Goal: Transaction & Acquisition: Obtain resource

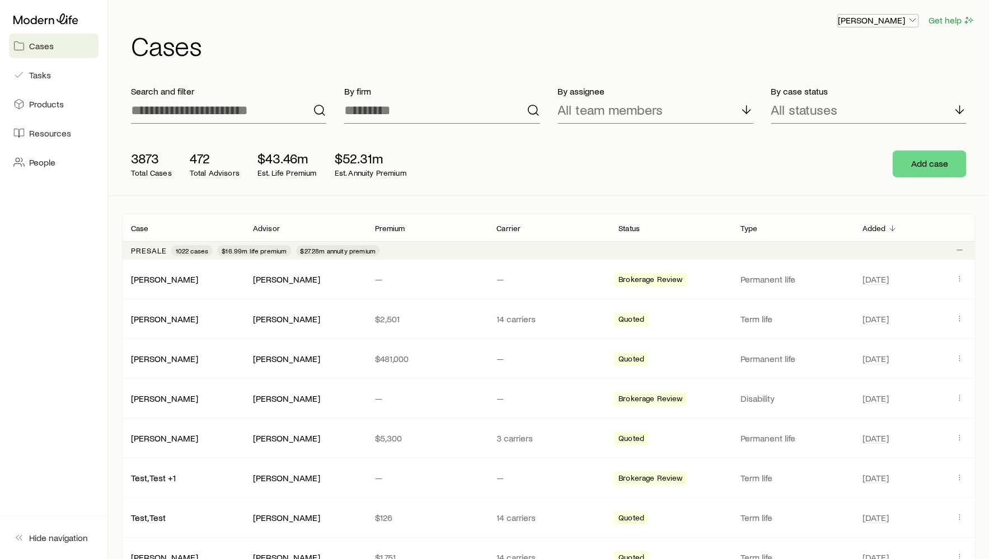
click at [870, 27] on button "[PERSON_NAME]" at bounding box center [878, 20] width 82 height 13
click at [835, 49] on span "Sign out" at bounding box center [825, 50] width 31 height 11
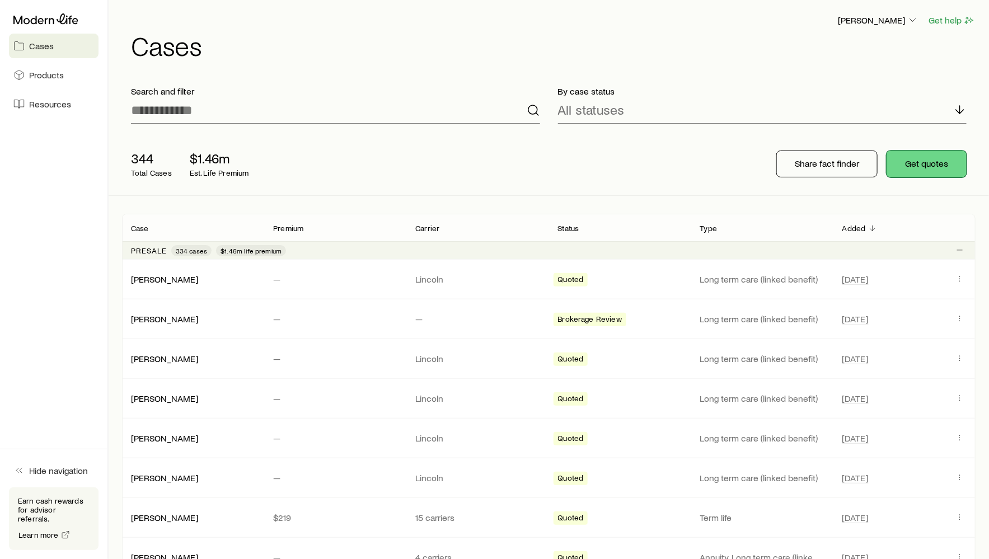
click at [902, 158] on button "Get quotes" at bounding box center [926, 164] width 80 height 27
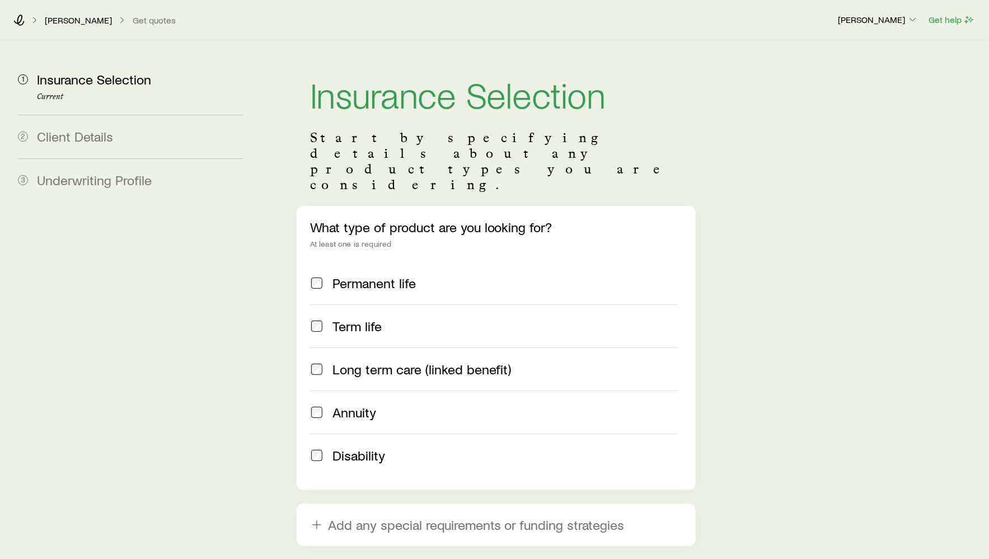
click at [425, 361] on span "Long term care (linked benefit)" at bounding box center [421, 369] width 179 height 16
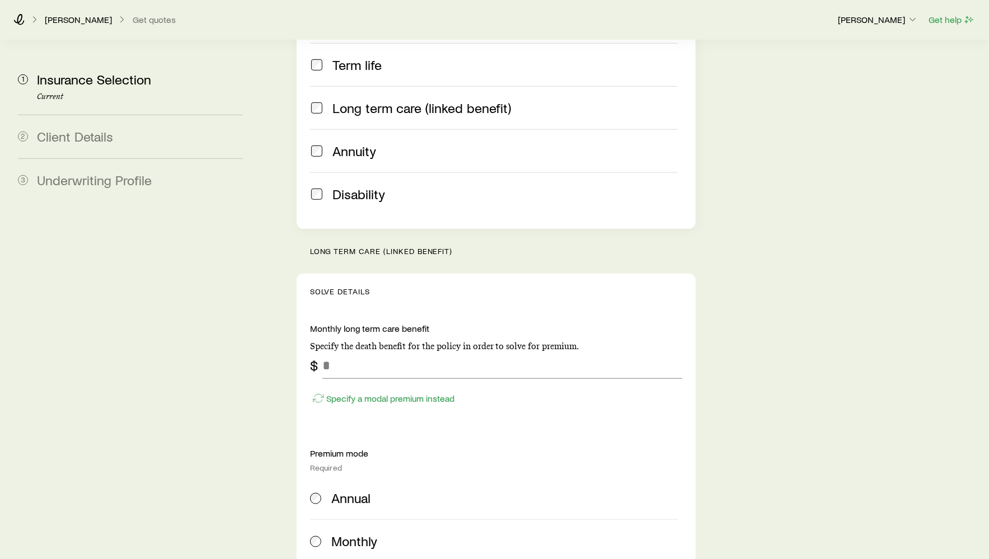
scroll to position [263, 0]
click at [425, 350] on input "tel" at bounding box center [502, 363] width 360 height 27
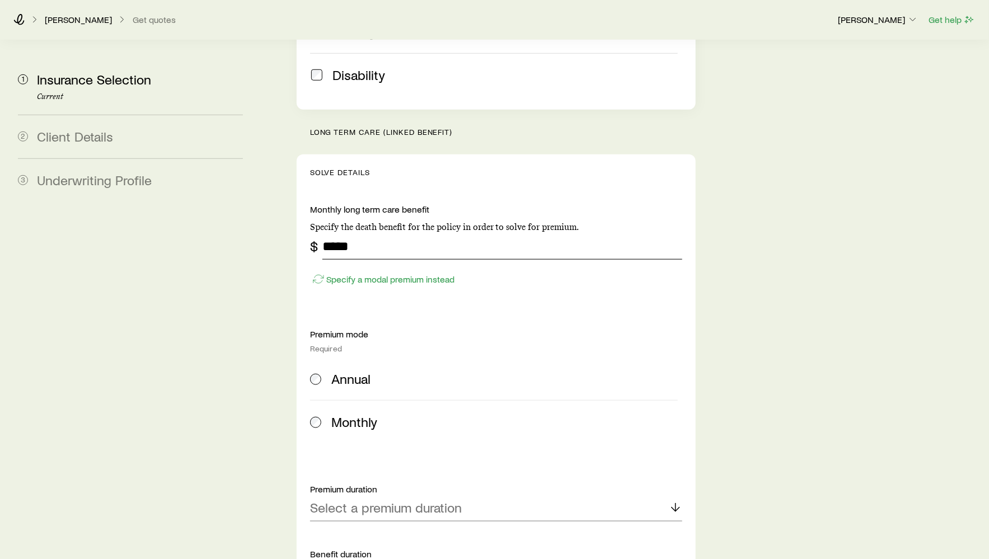
type input "*****"
click at [363, 361] on label "Annual" at bounding box center [494, 379] width 368 height 43
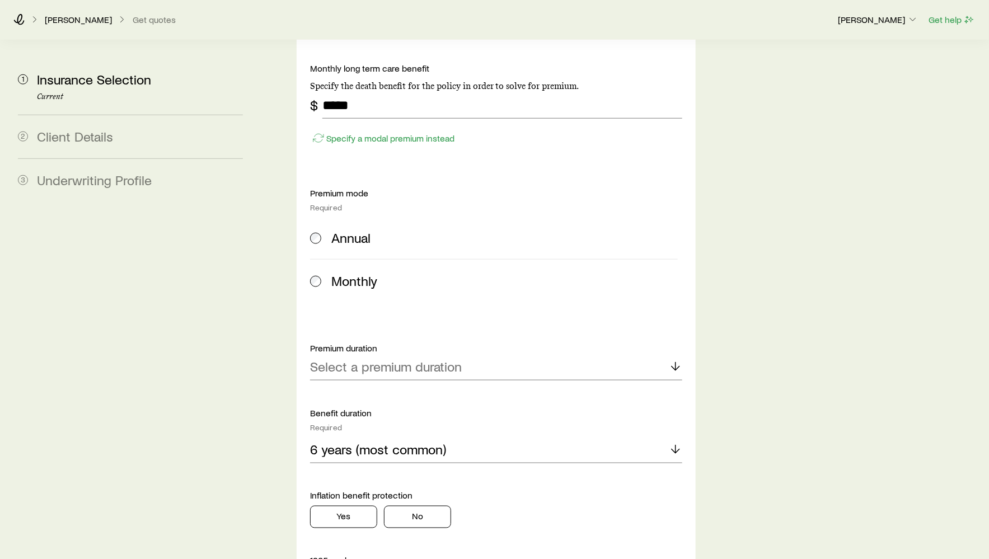
scroll to position [570, 0]
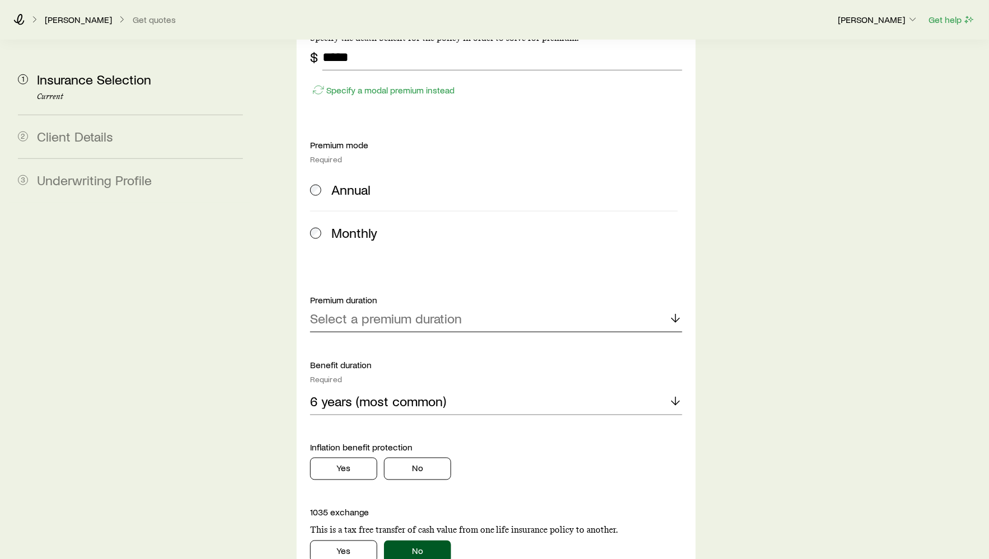
click at [381, 306] on div "Select a premium duration" at bounding box center [496, 319] width 372 height 27
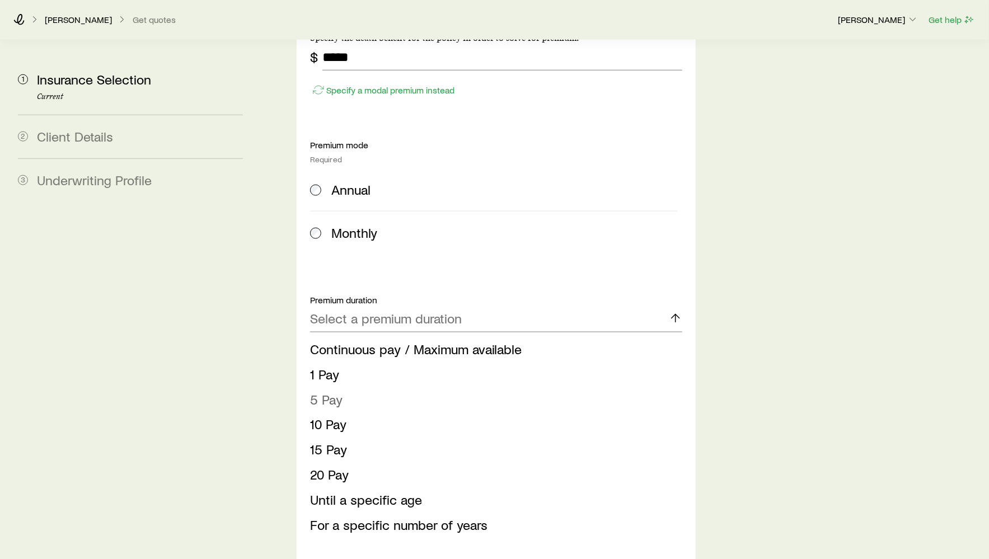
click at [373, 387] on li "5 Pay" at bounding box center [492, 399] width 365 height 25
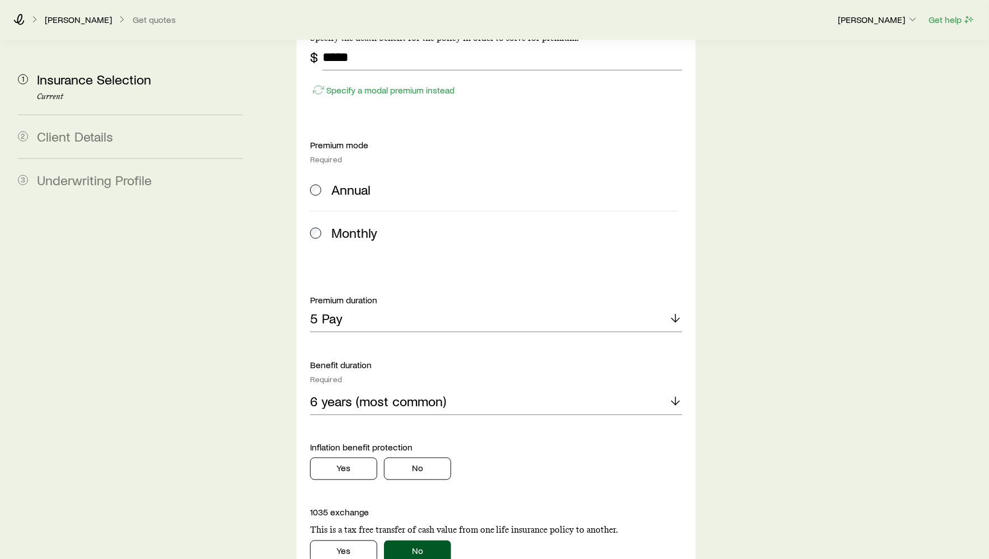
scroll to position [689, 0]
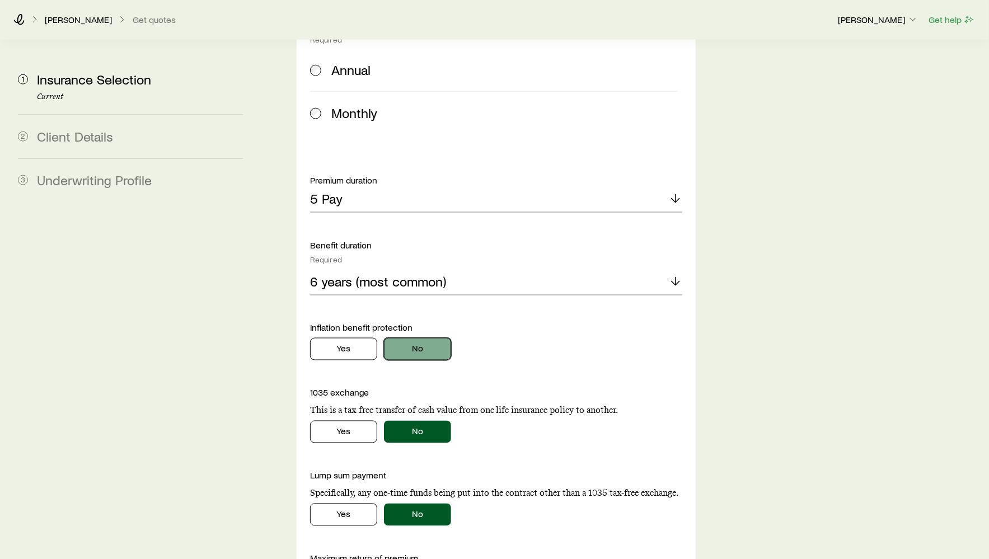
click at [401, 338] on button "No" at bounding box center [417, 349] width 67 height 22
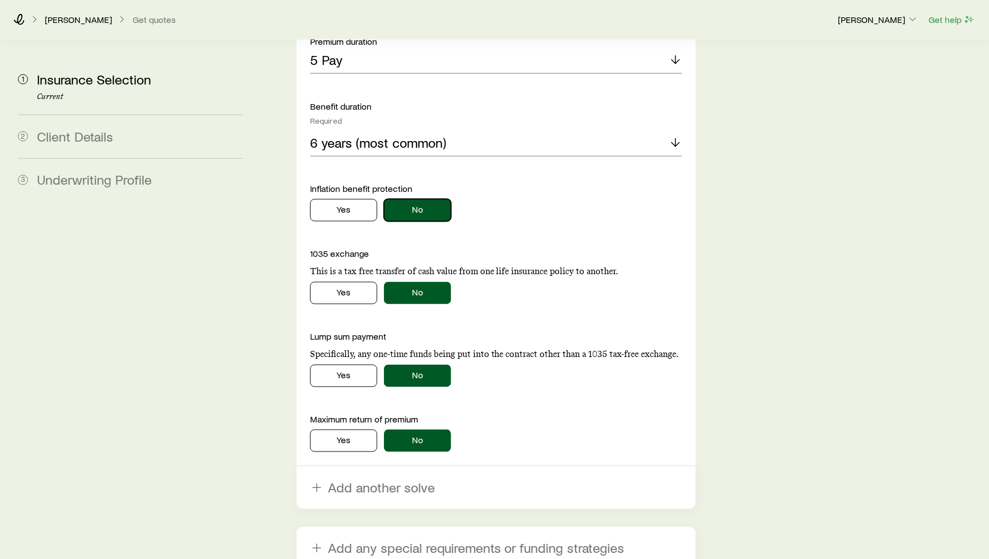
scroll to position [851, 0]
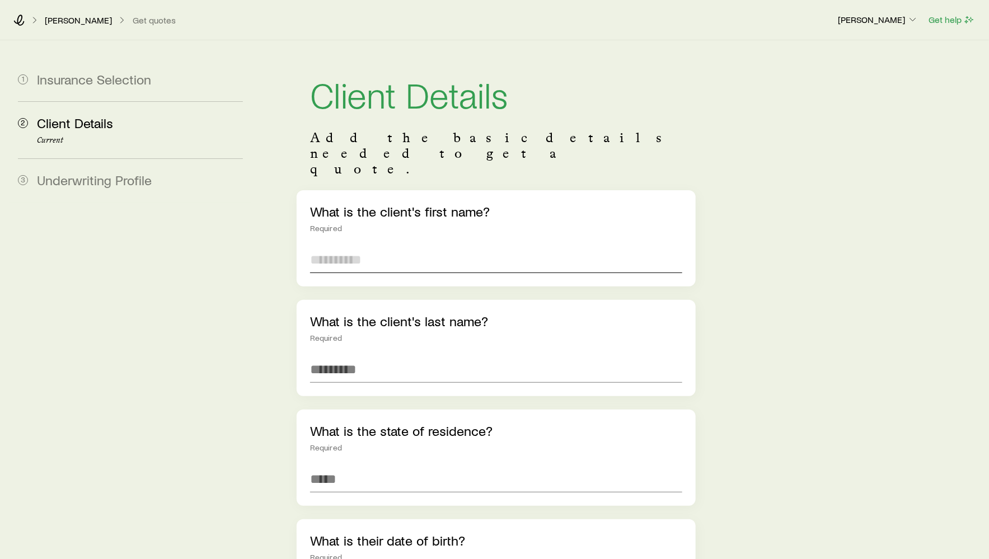
click at [398, 246] on input "text" at bounding box center [496, 259] width 372 height 27
type input "*"
type input "*****"
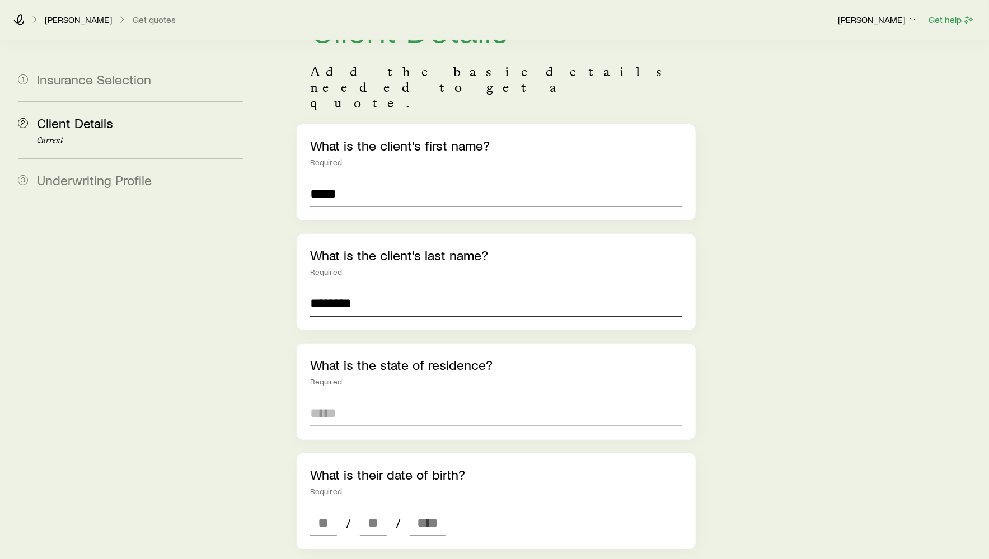
type input "********"
click at [383, 400] on input at bounding box center [496, 413] width 372 height 27
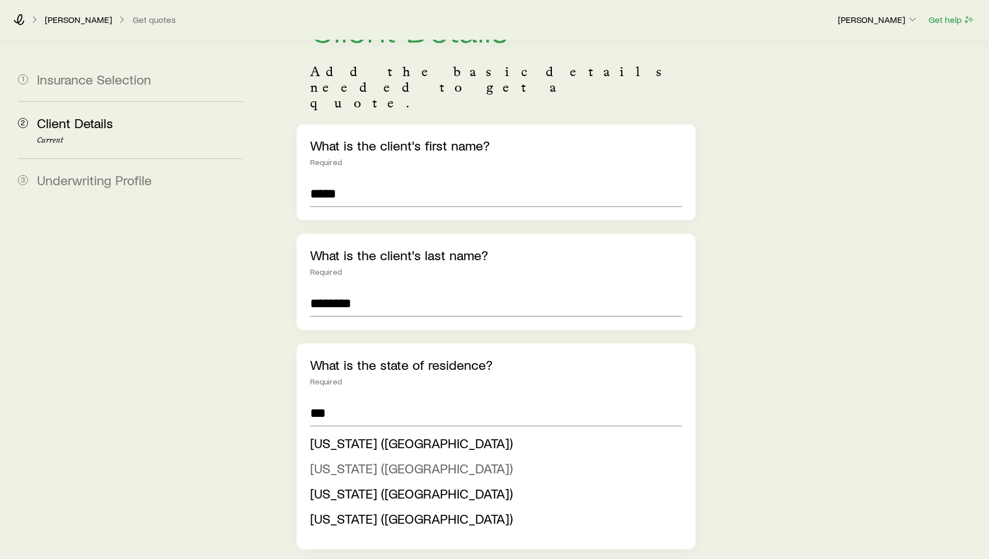
click at [378, 456] on li "New Jersey (NJ)" at bounding box center [492, 468] width 365 height 25
type input "**********"
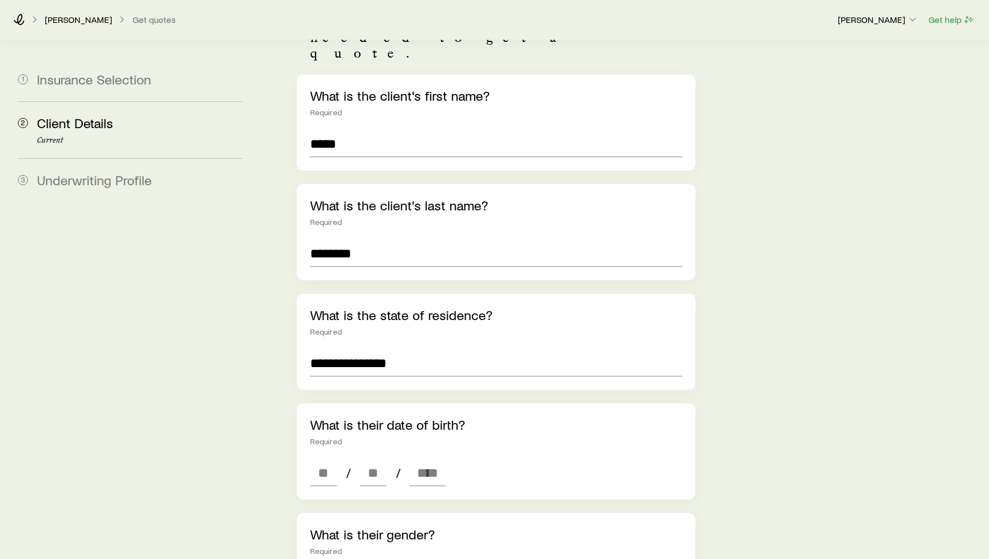
scroll to position [148, 0]
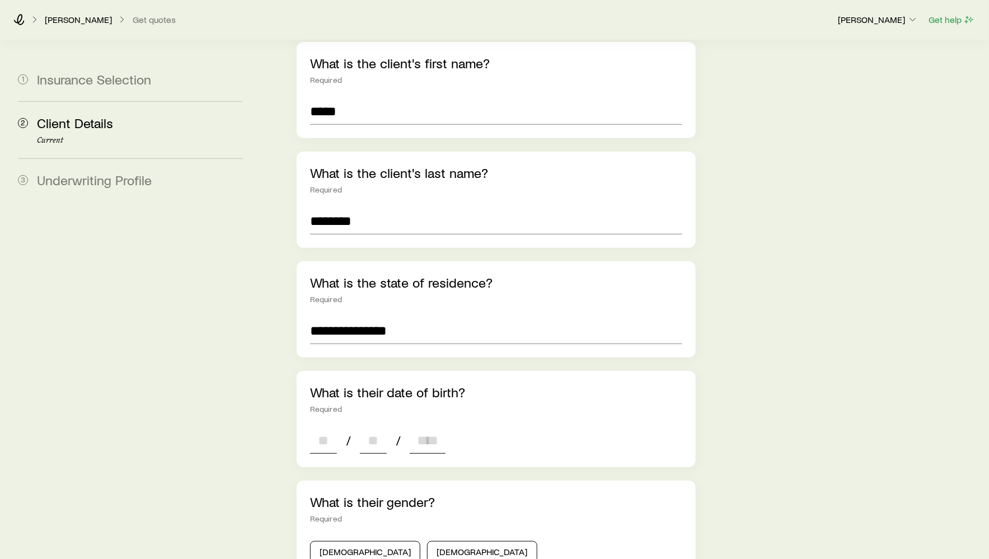
click at [313, 427] on input at bounding box center [323, 440] width 27 height 27
type input "**"
type input "****"
type input "*"
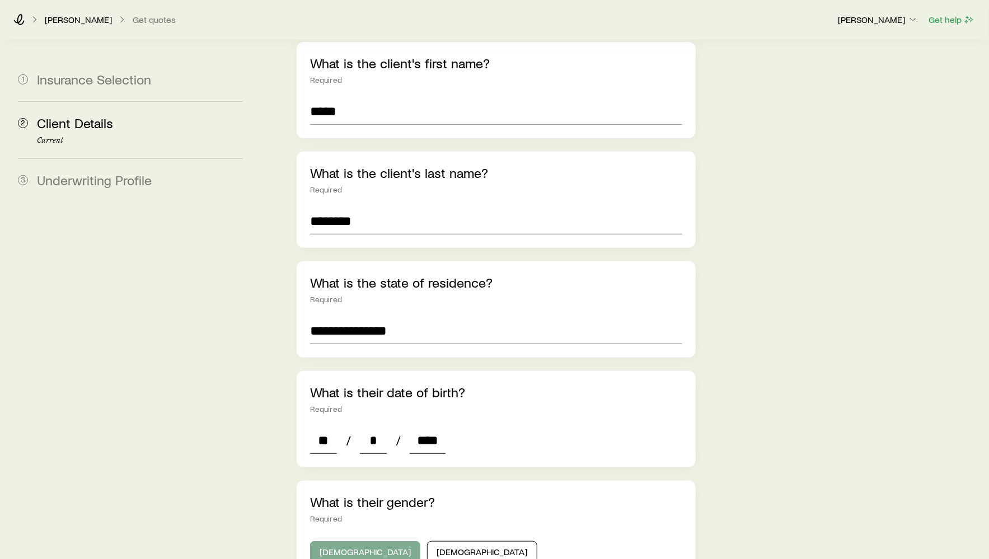
type input "****"
click at [337, 541] on button "Male" at bounding box center [365, 552] width 110 height 22
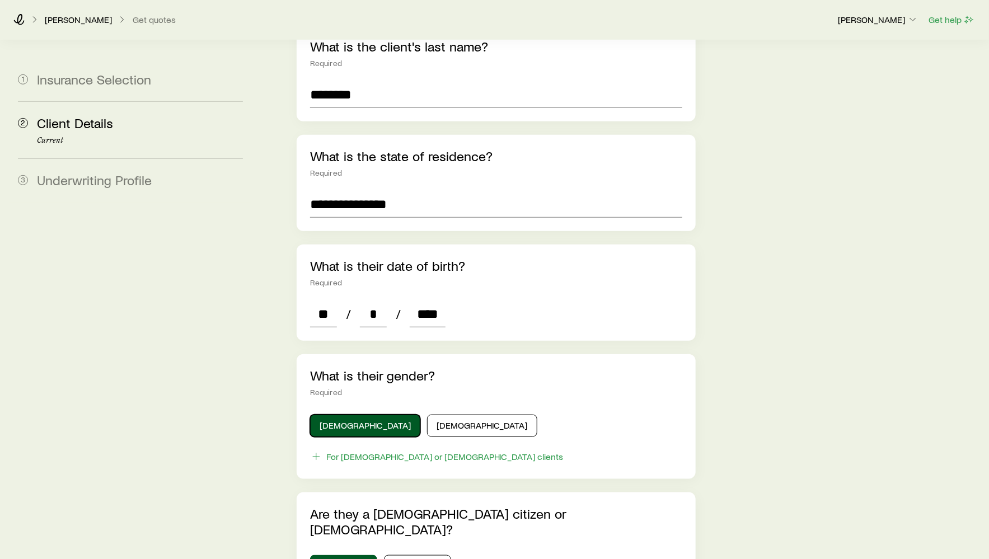
scroll to position [395, 0]
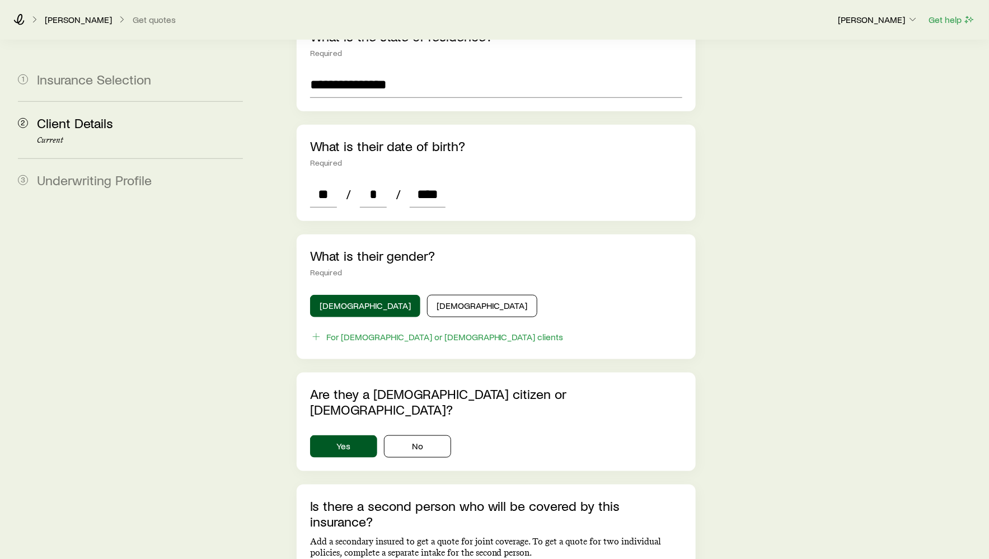
click at [430, 555] on div "Is there a second person who will be covered by this insurance? Add a secondary…" at bounding box center [496, 549] width 399 height 128
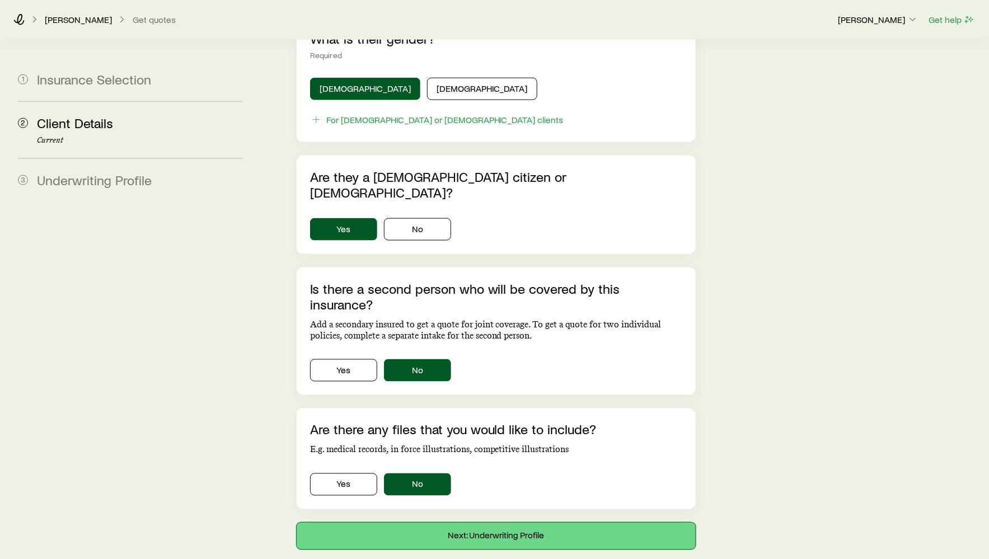
click at [423, 523] on button "Next: Underwriting Profile" at bounding box center [496, 536] width 399 height 27
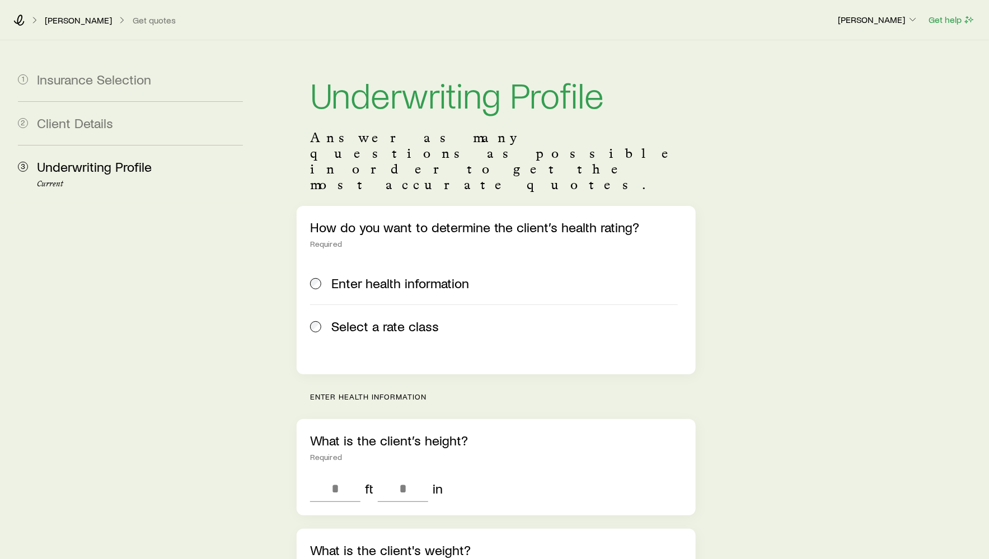
click at [396, 318] on span "Select a rate class" at bounding box center [384, 326] width 107 height 16
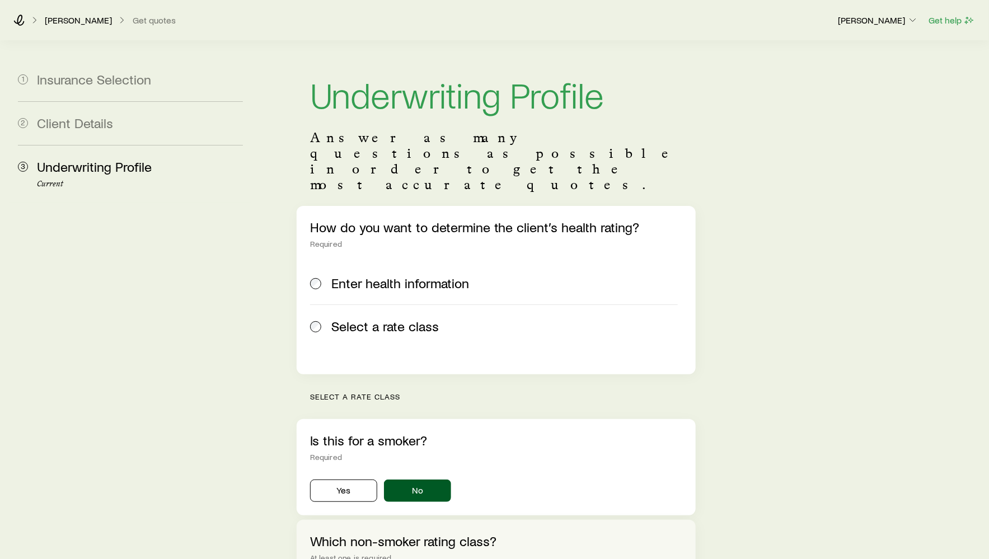
scroll to position [316, 0]
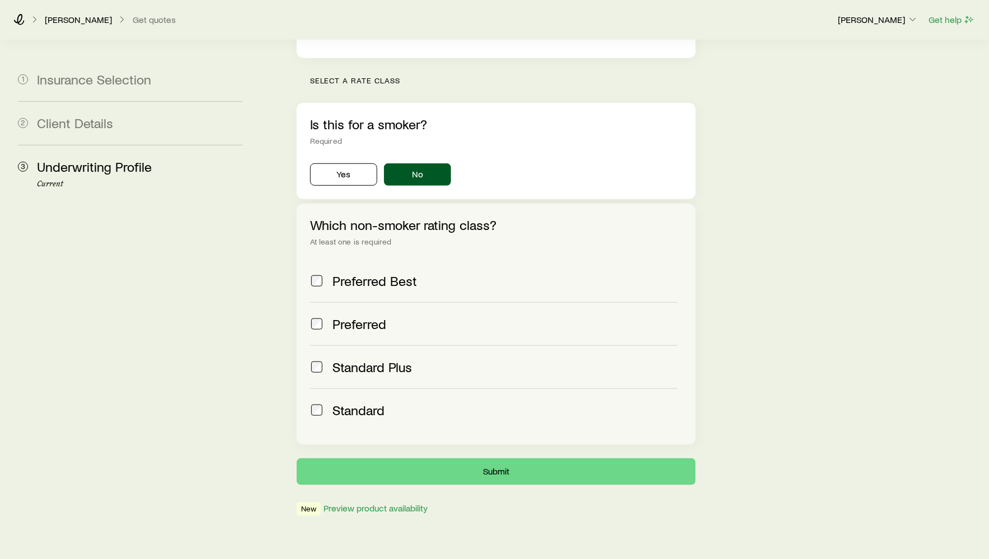
click at [379, 273] on span "Preferred Best" at bounding box center [374, 281] width 84 height 16
click at [453, 458] on button "Submit" at bounding box center [496, 471] width 399 height 27
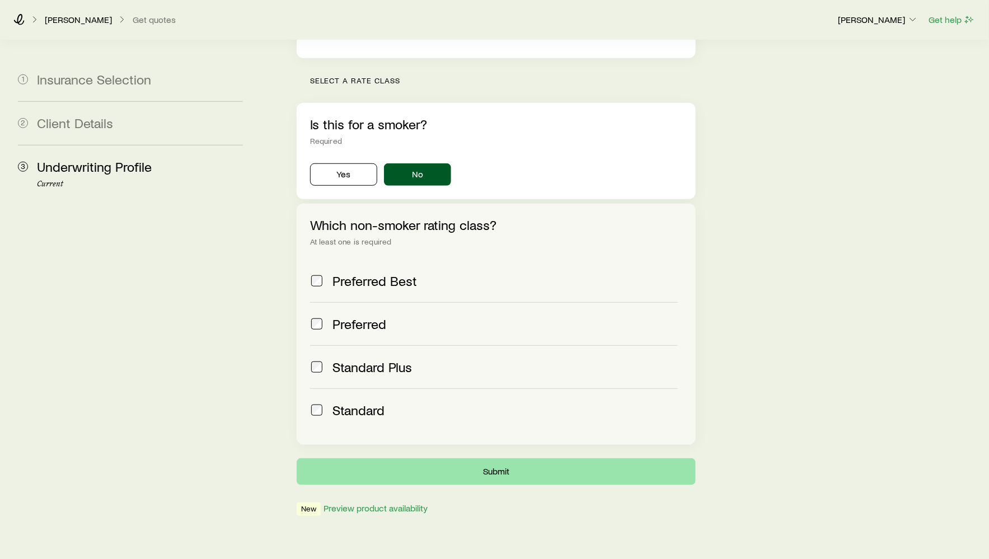
scroll to position [0, 0]
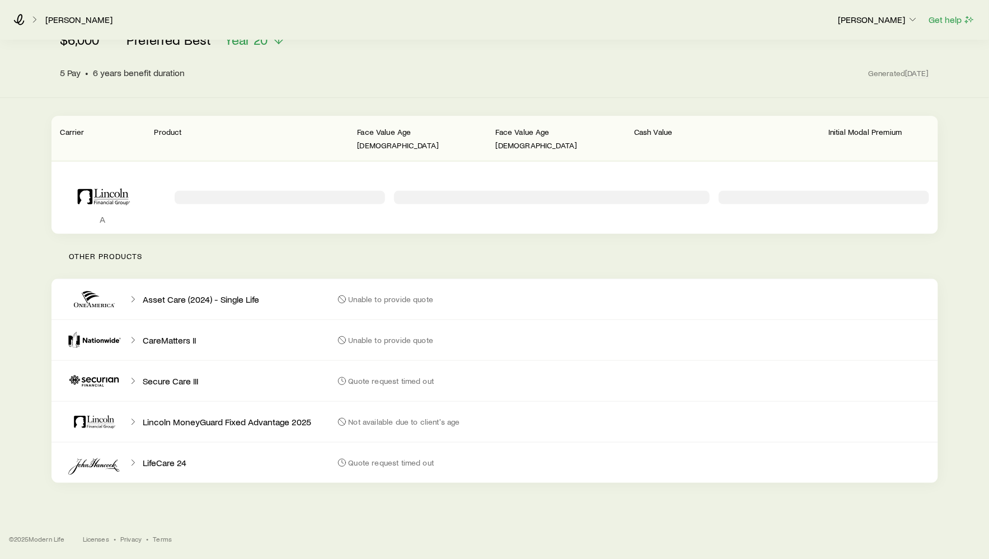
scroll to position [103, 0]
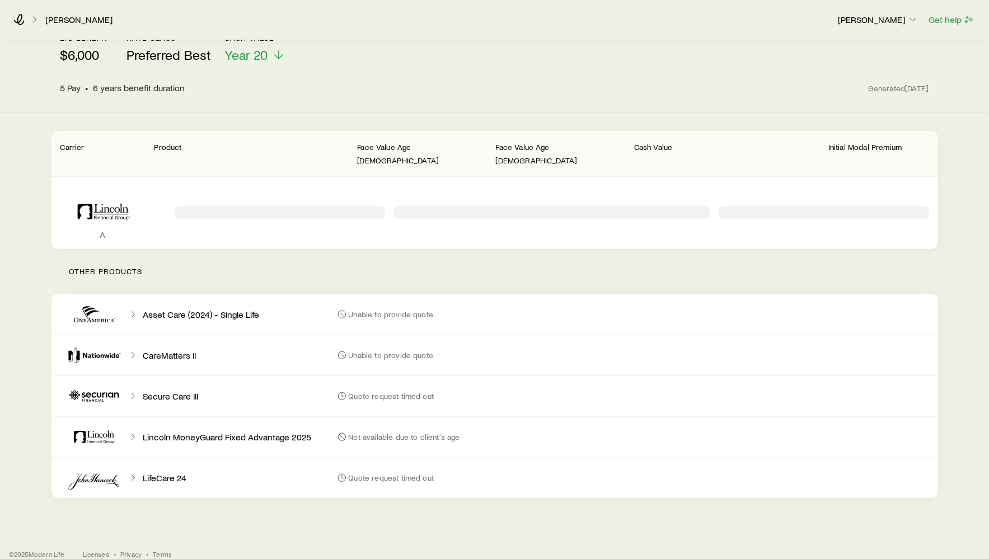
click at [587, 403] on div "Asset Care (2024) - Single Life Unable to provide quote CareMatters II Unable t…" at bounding box center [494, 396] width 886 height 204
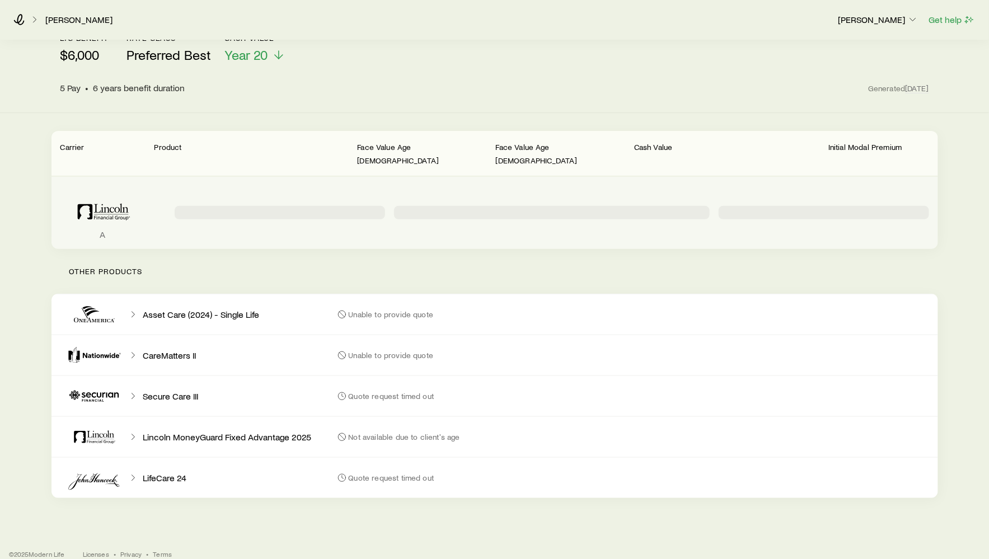
scroll to position [73, 0]
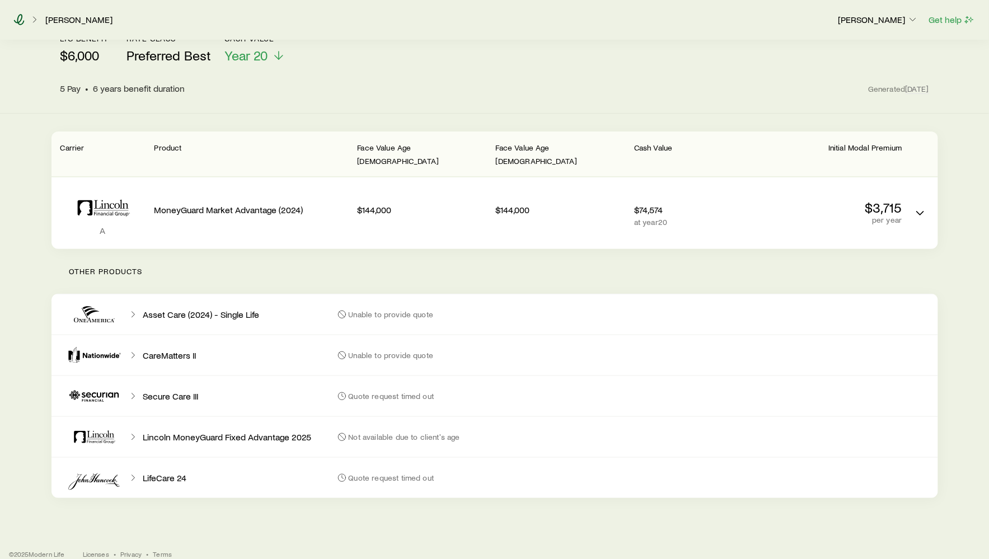
click at [21, 18] on icon at bounding box center [19, 19] width 11 height 11
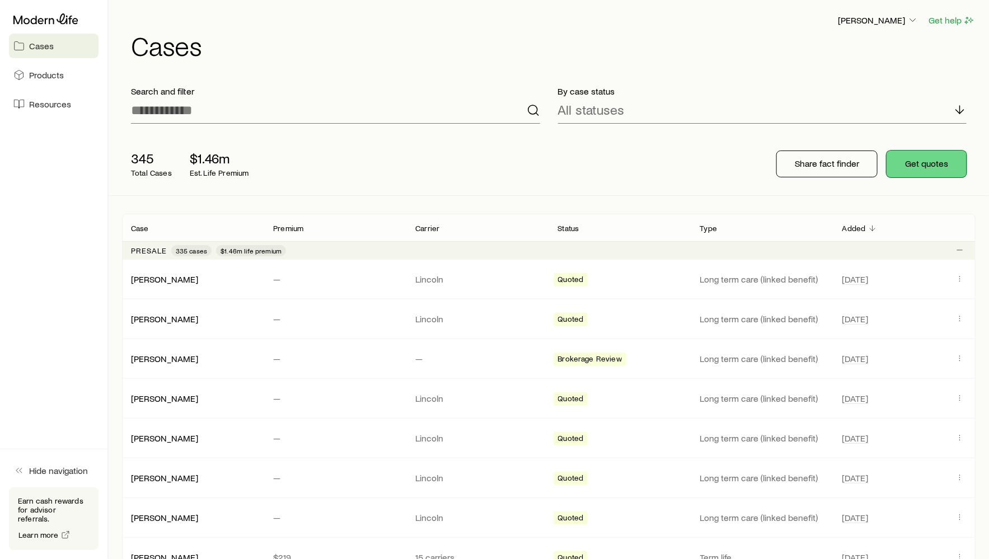
click at [930, 158] on button "Get quotes" at bounding box center [926, 164] width 80 height 27
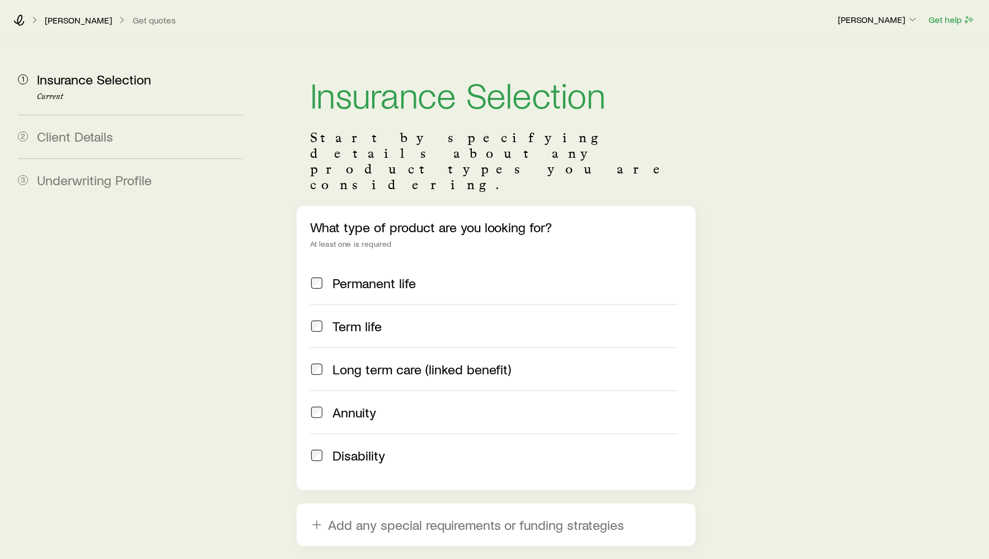
click at [393, 348] on label "Long term care (linked benefit)" at bounding box center [494, 369] width 368 height 43
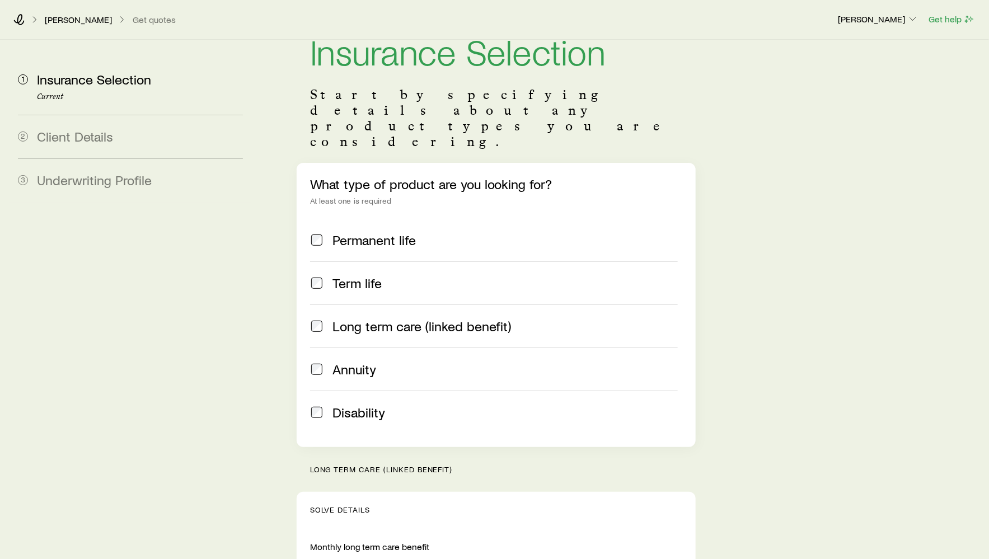
scroll to position [355, 0]
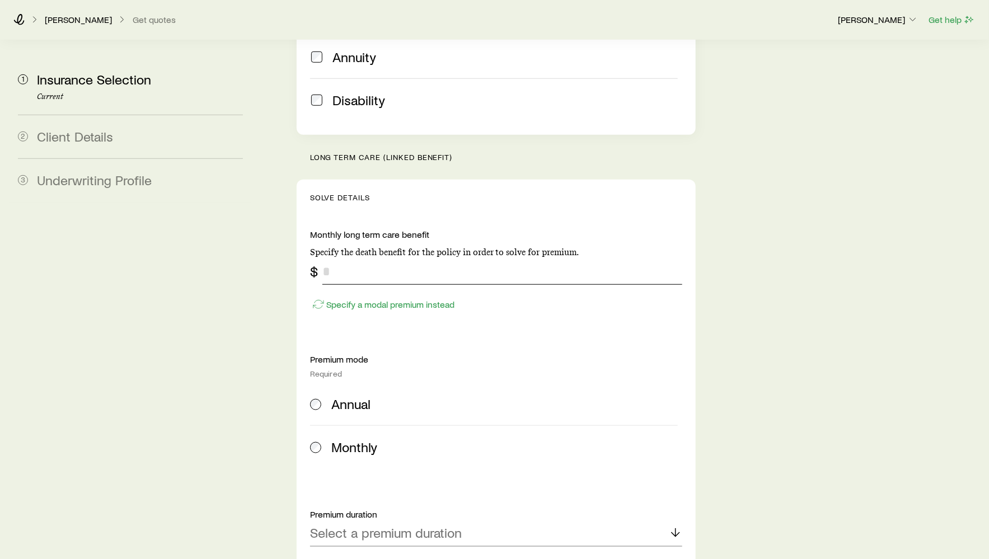
click at [388, 258] on input "tel" at bounding box center [502, 271] width 360 height 27
type input "*****"
click at [371, 396] on div "Annual" at bounding box center [504, 404] width 346 height 16
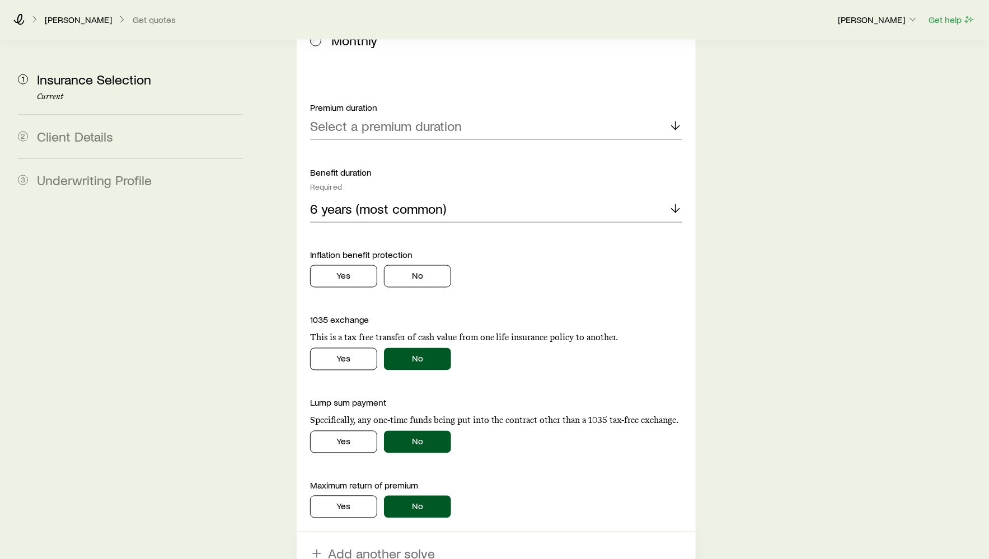
scroll to position [814, 0]
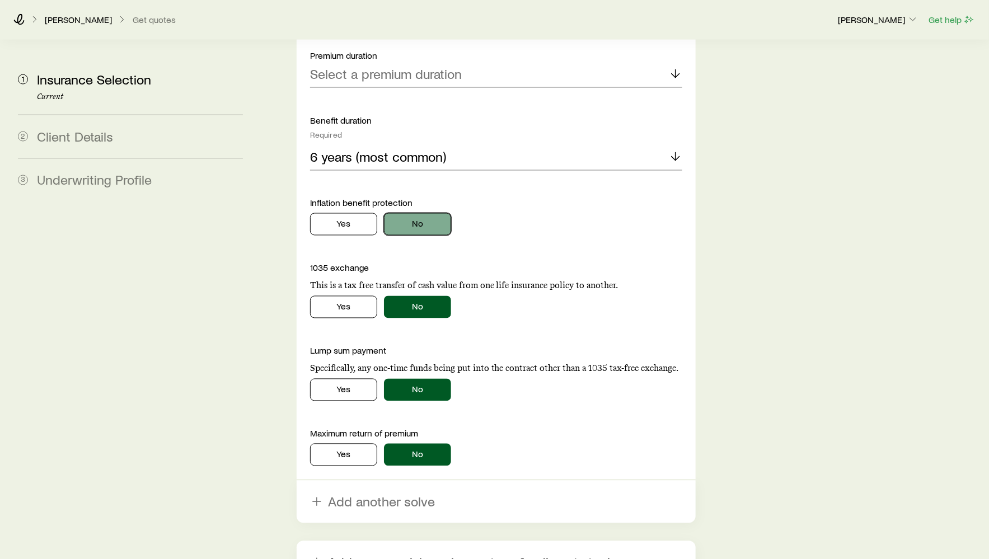
click at [426, 213] on button "No" at bounding box center [417, 224] width 67 height 22
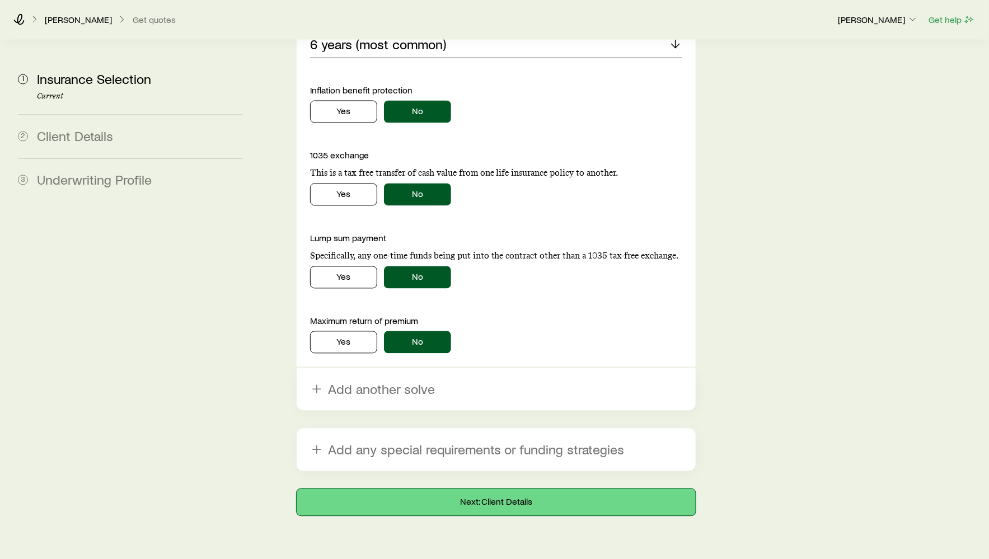
click at [428, 489] on button "Next: Client Details" at bounding box center [496, 502] width 399 height 27
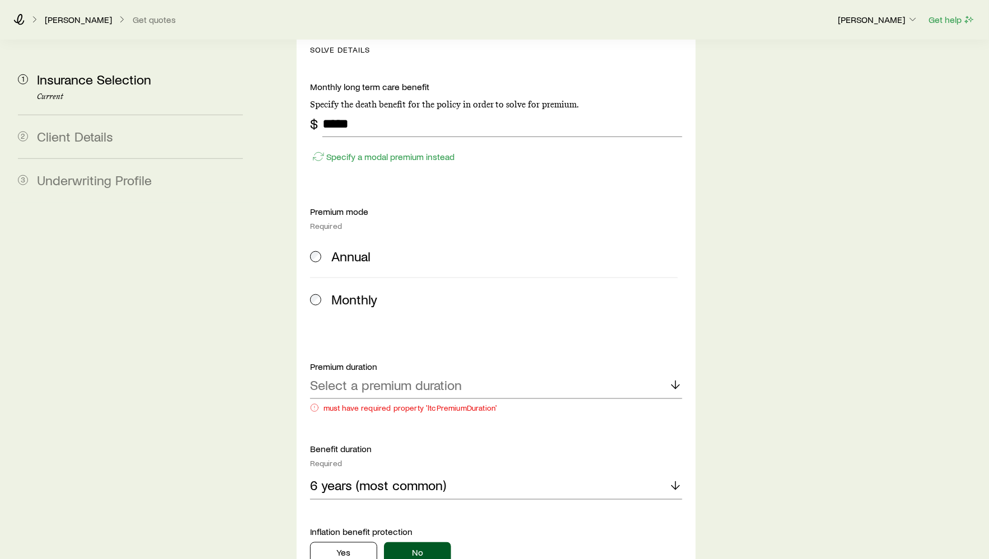
scroll to position [578, 0]
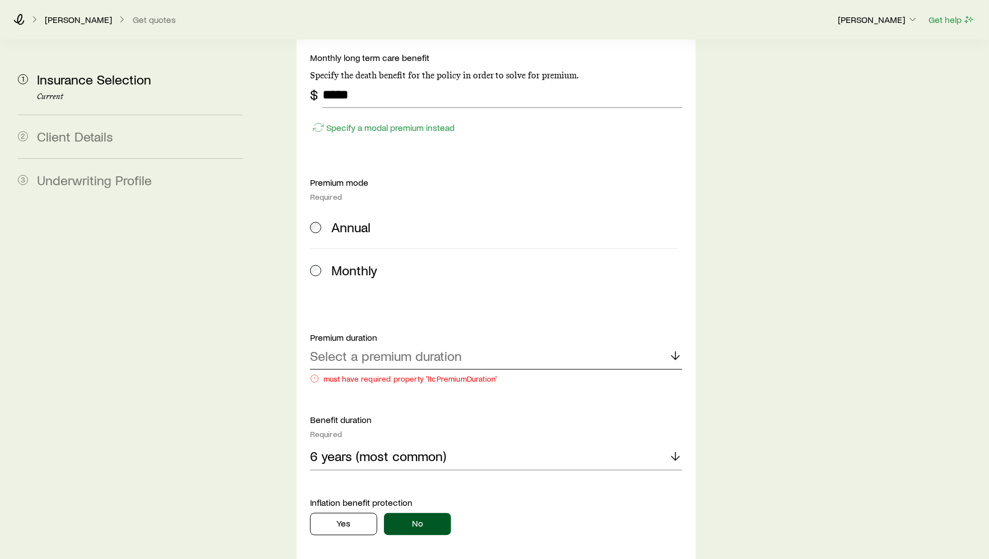
click at [345, 348] on p "Select a premium duration" at bounding box center [386, 356] width 152 height 16
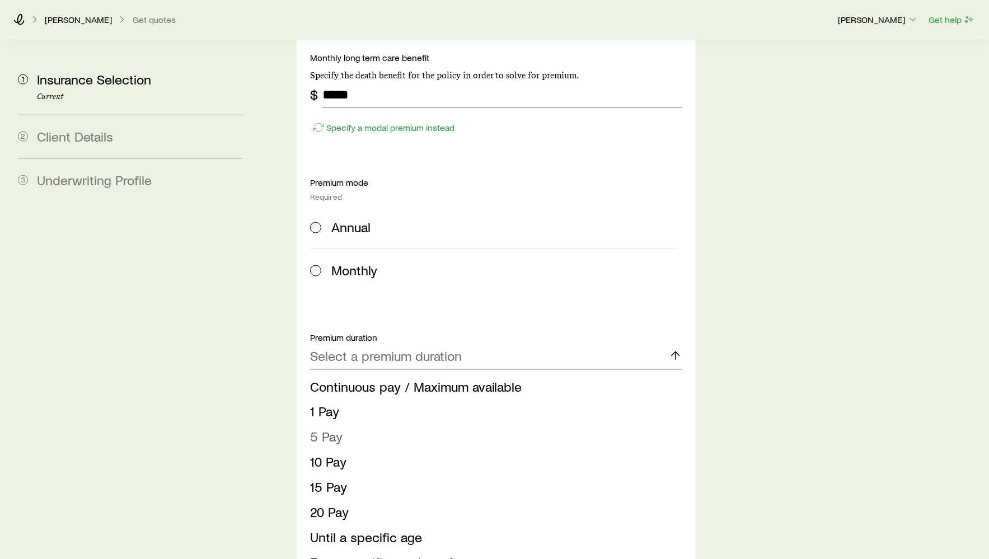
click at [336, 429] on span "5 Pay" at bounding box center [326, 437] width 32 height 16
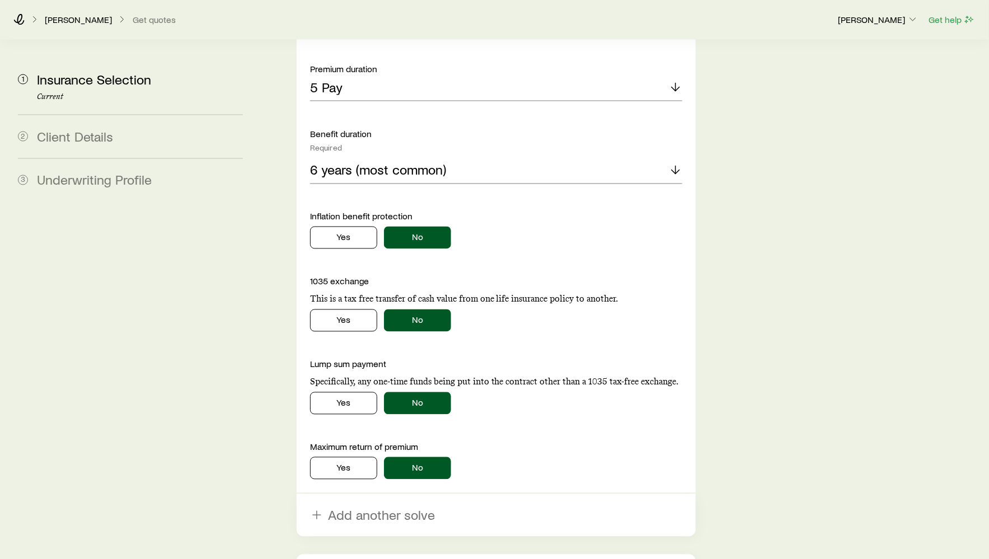
scroll to position [972, 0]
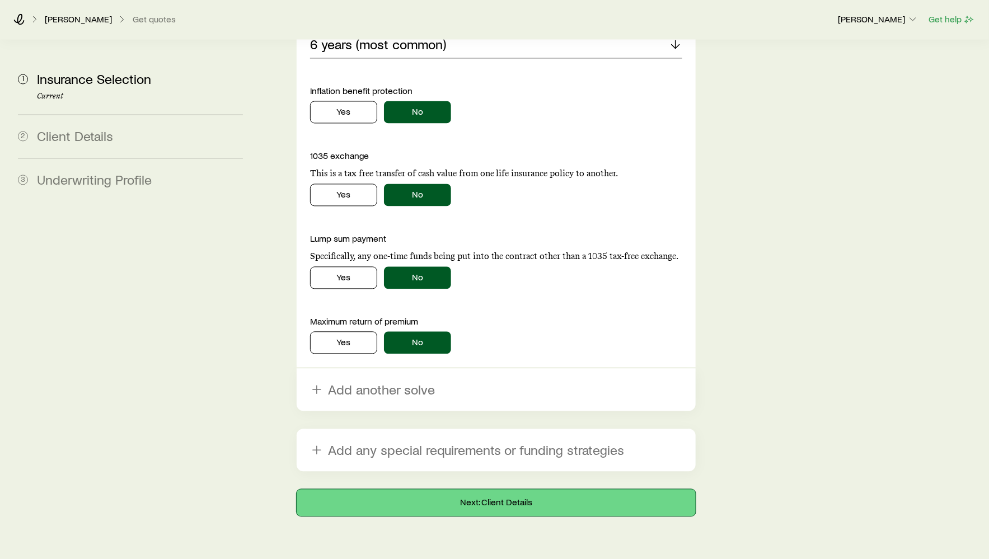
click at [389, 490] on button "Next: Client Details" at bounding box center [496, 503] width 399 height 27
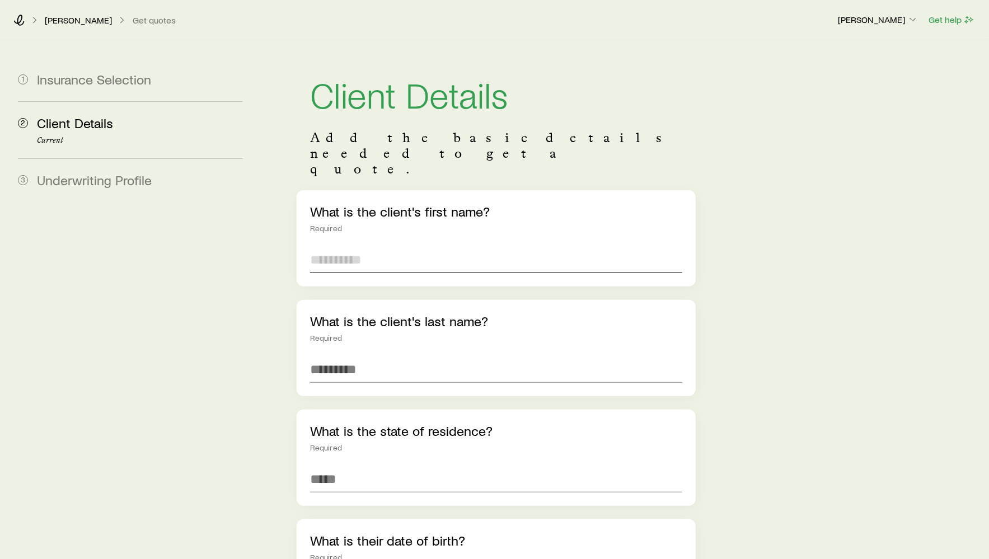
click at [378, 246] on input "text" at bounding box center [496, 259] width 372 height 27
type input "*****"
type input "********"
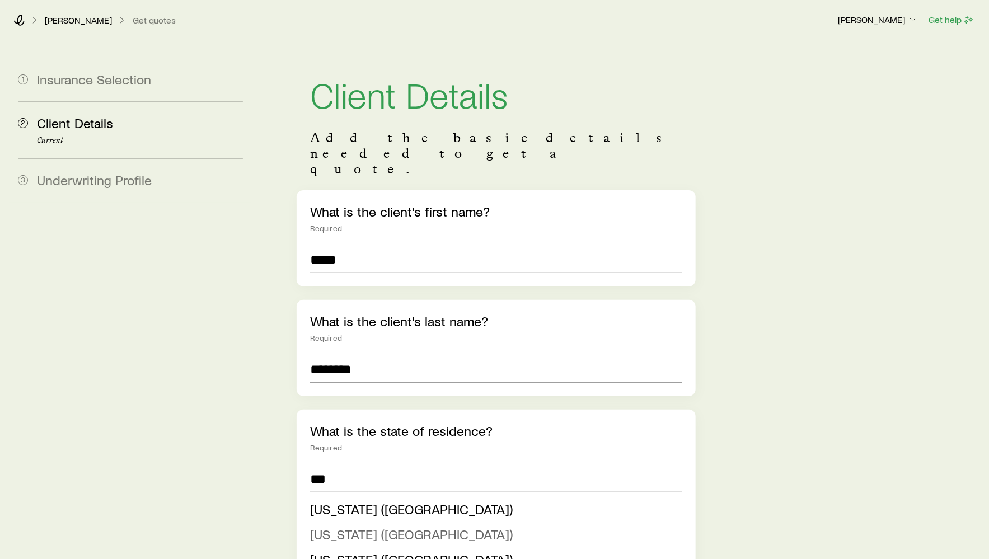
click at [356, 522] on li "New Jersey (NJ)" at bounding box center [492, 534] width 365 height 25
type input "**********"
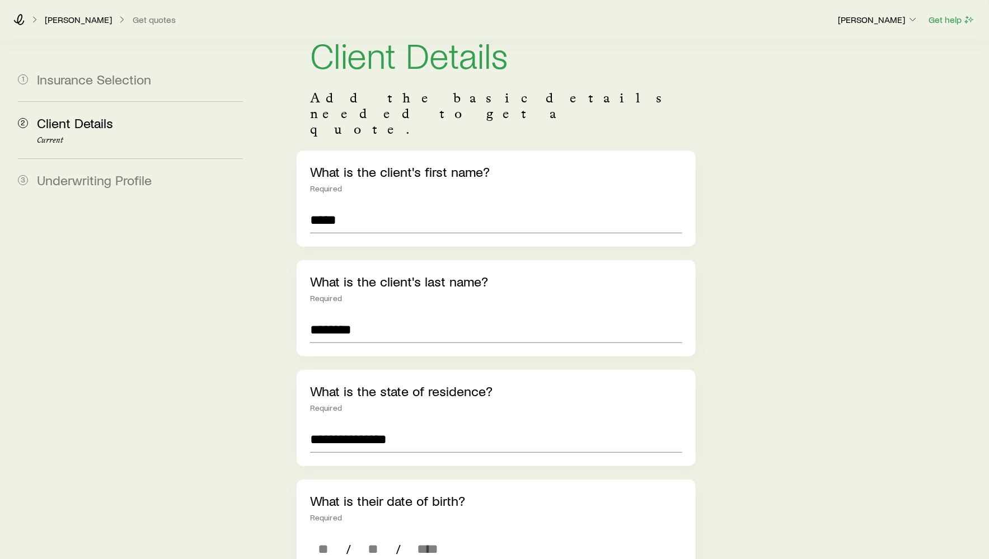
scroll to position [85, 0]
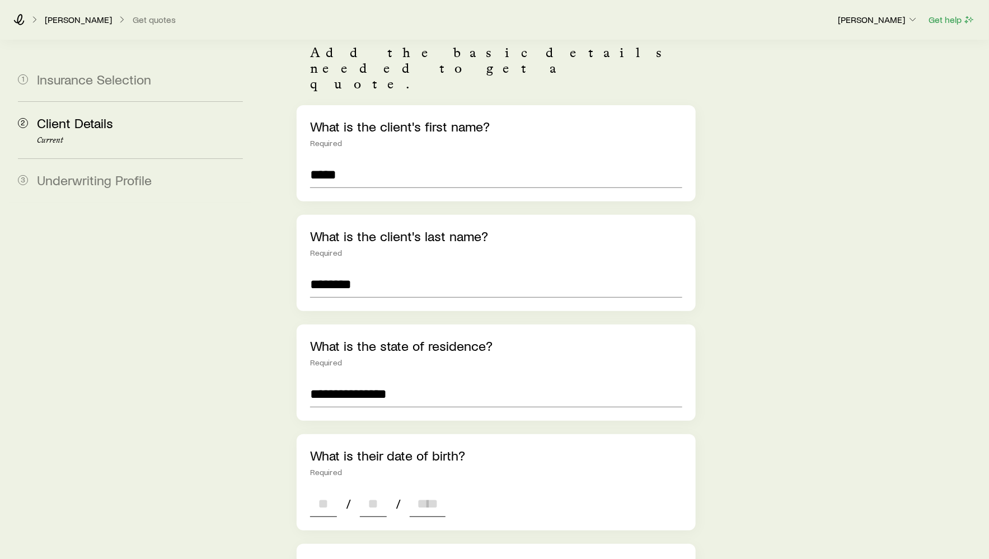
click at [326, 490] on input at bounding box center [323, 503] width 27 height 27
type input "**"
type input "****"
type input "*"
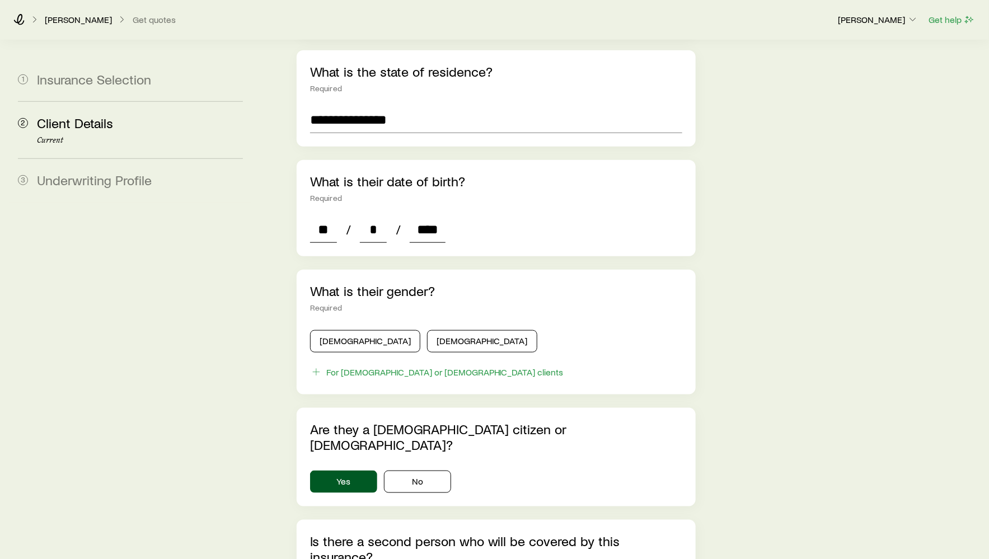
scroll to position [379, 0]
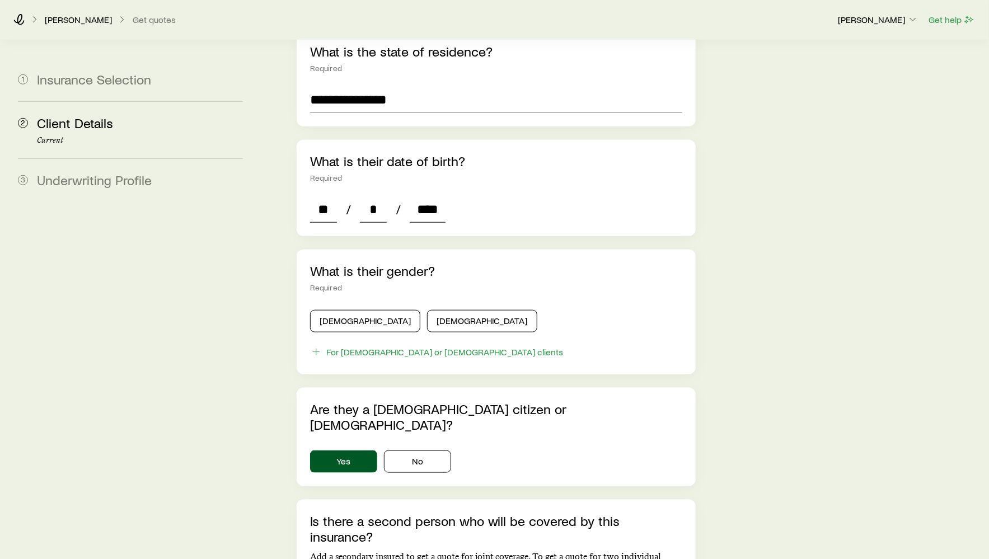
type input "****"
click at [358, 306] on div "Male Female" at bounding box center [496, 319] width 372 height 27
click at [358, 310] on button "Male" at bounding box center [365, 321] width 110 height 22
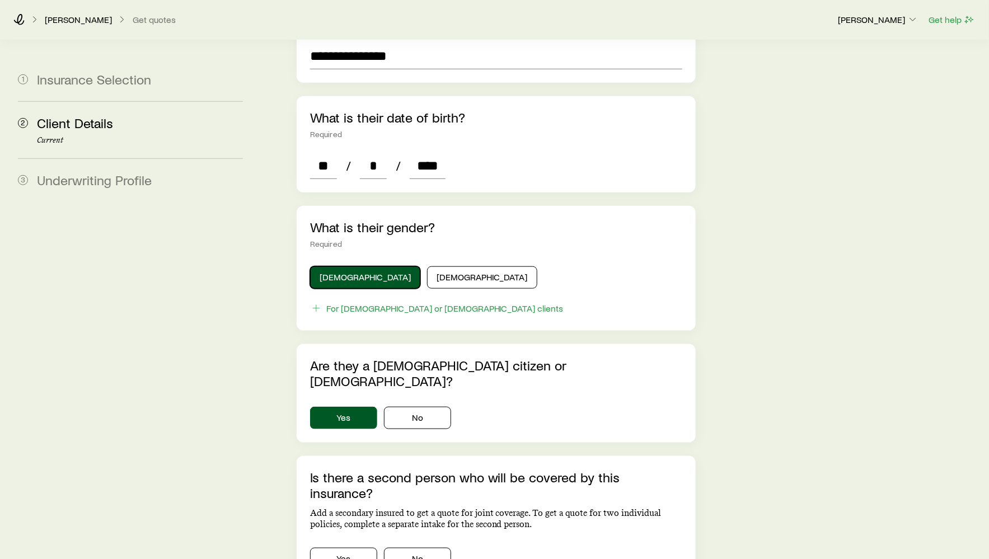
scroll to position [512, 0]
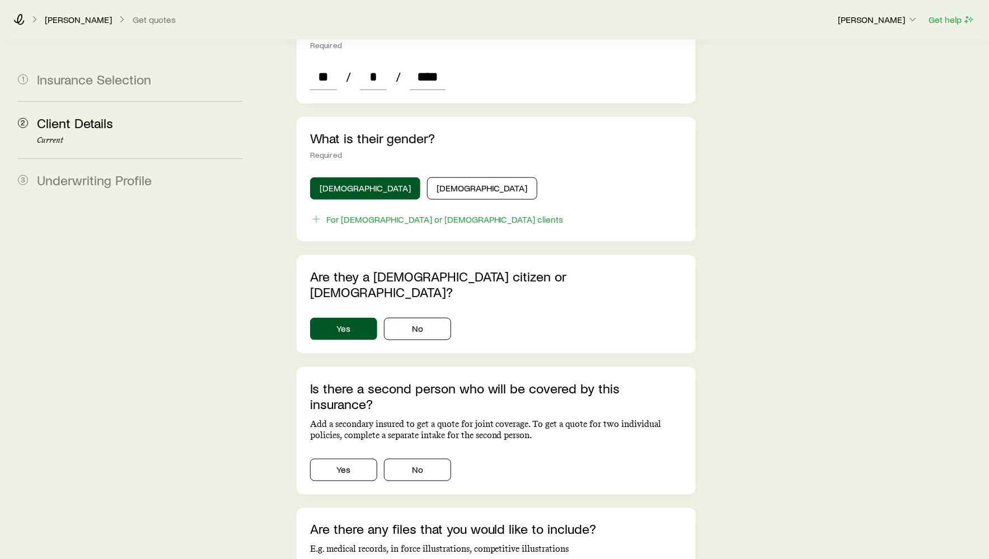
click at [415, 434] on div "Is there a second person who will be covered by this insurance? Add a secondary…" at bounding box center [496, 431] width 399 height 128
click at [417, 459] on button "No" at bounding box center [417, 470] width 67 height 22
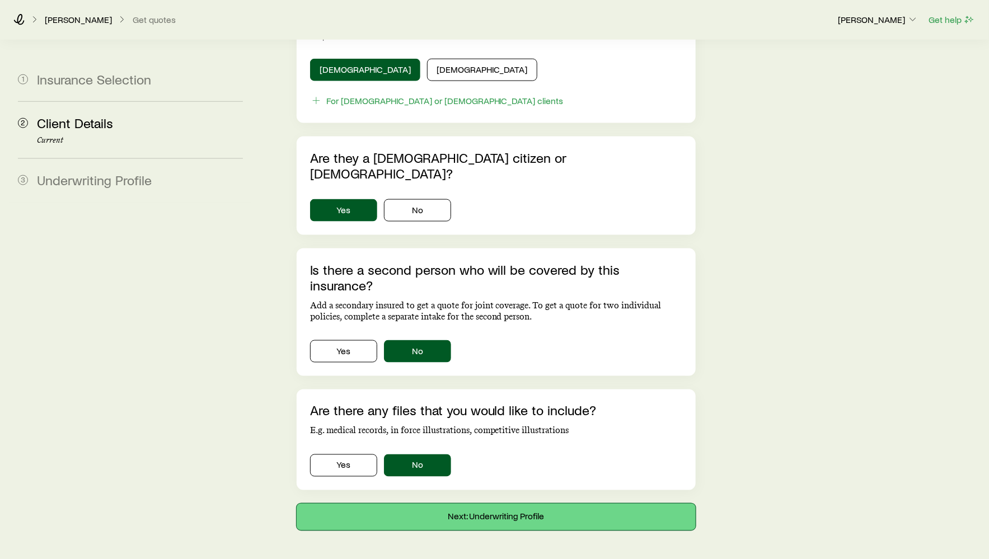
click at [429, 504] on button "Next: Underwriting Profile" at bounding box center [496, 517] width 399 height 27
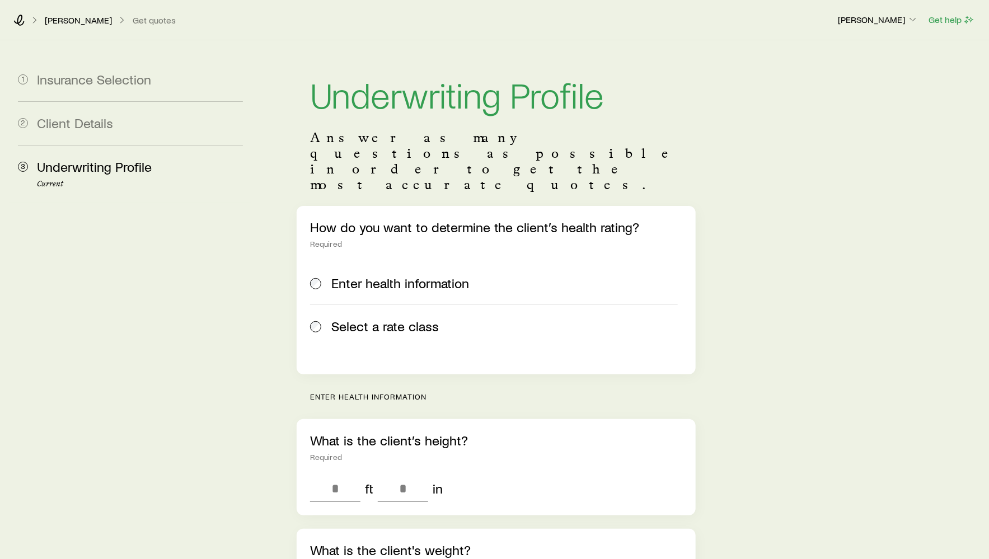
click at [403, 318] on span "Select a rate class" at bounding box center [384, 326] width 107 height 16
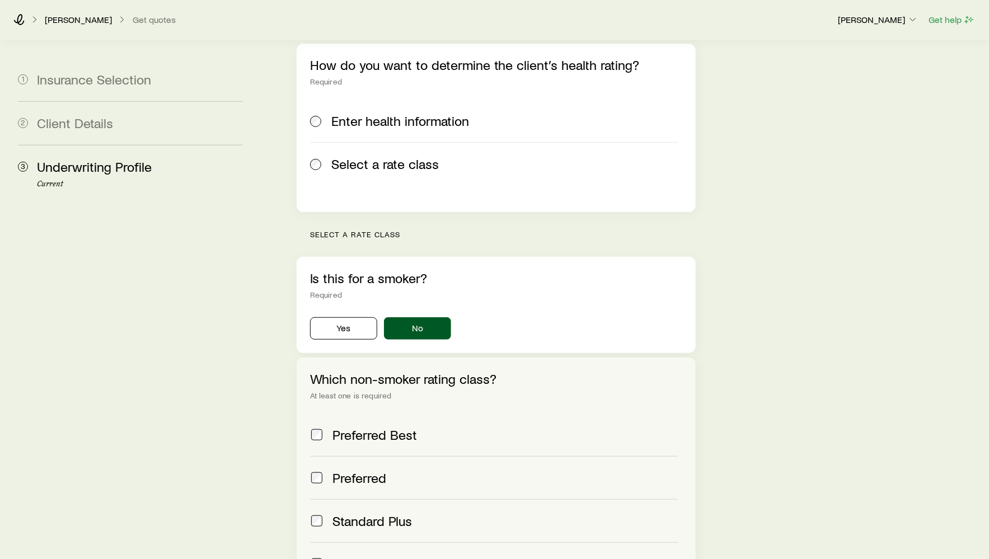
click at [439, 427] on div "Preferred Best" at bounding box center [504, 435] width 345 height 16
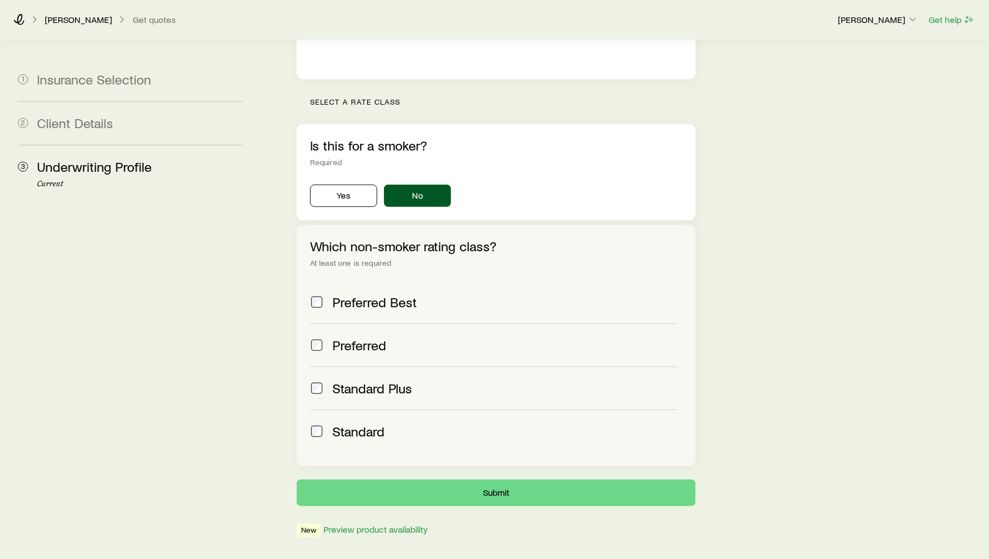
scroll to position [316, 0]
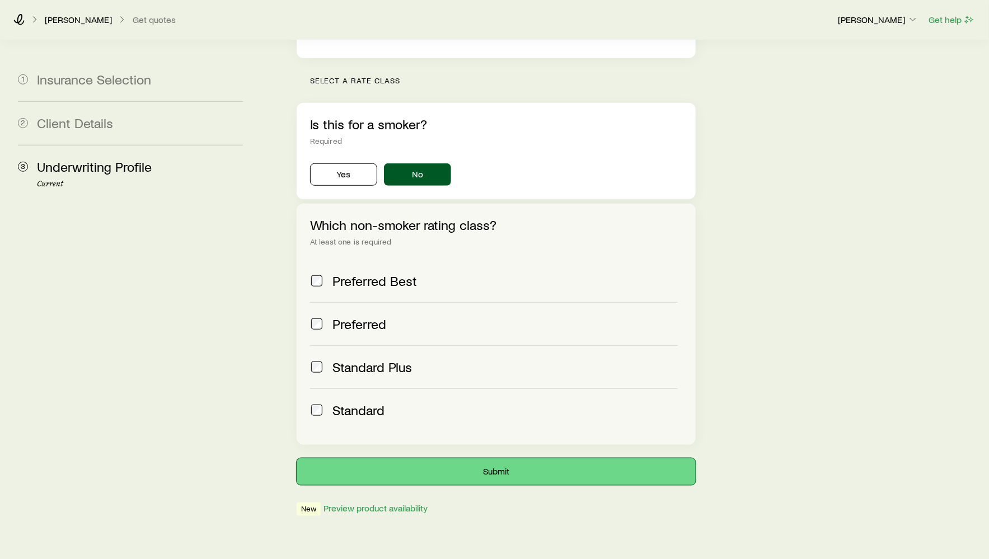
click at [435, 458] on button "Submit" at bounding box center [496, 471] width 399 height 27
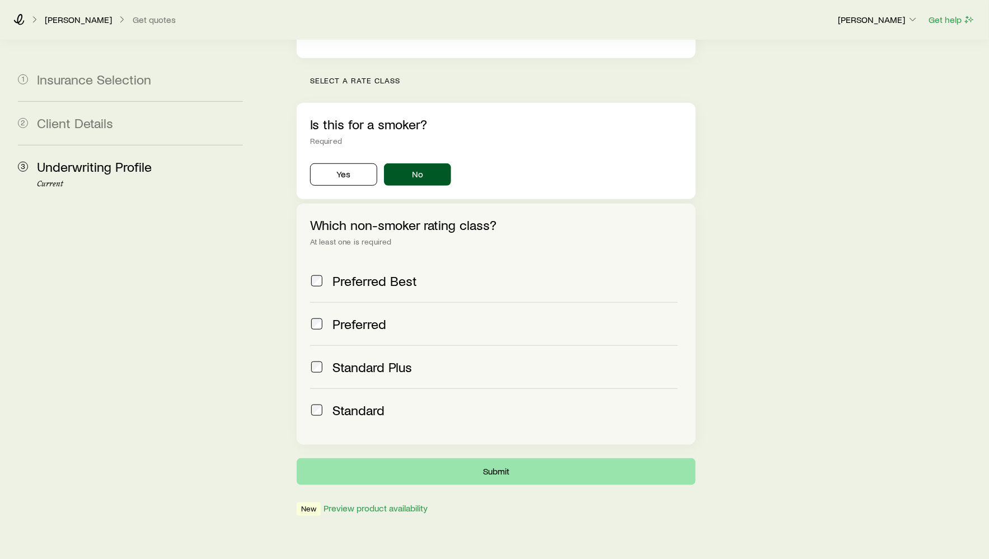
scroll to position [0, 0]
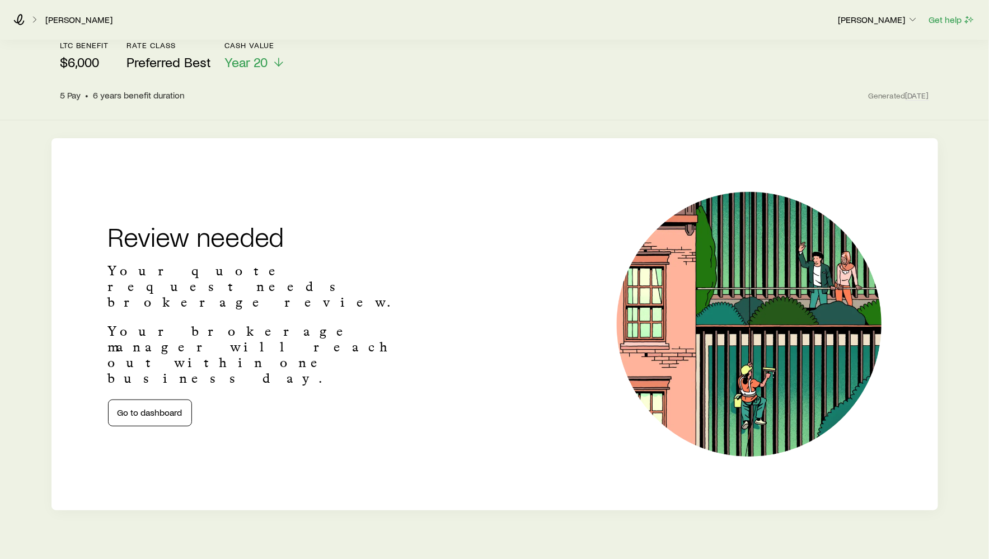
scroll to position [44, 0]
